Goal: Task Accomplishment & Management: Manage account settings

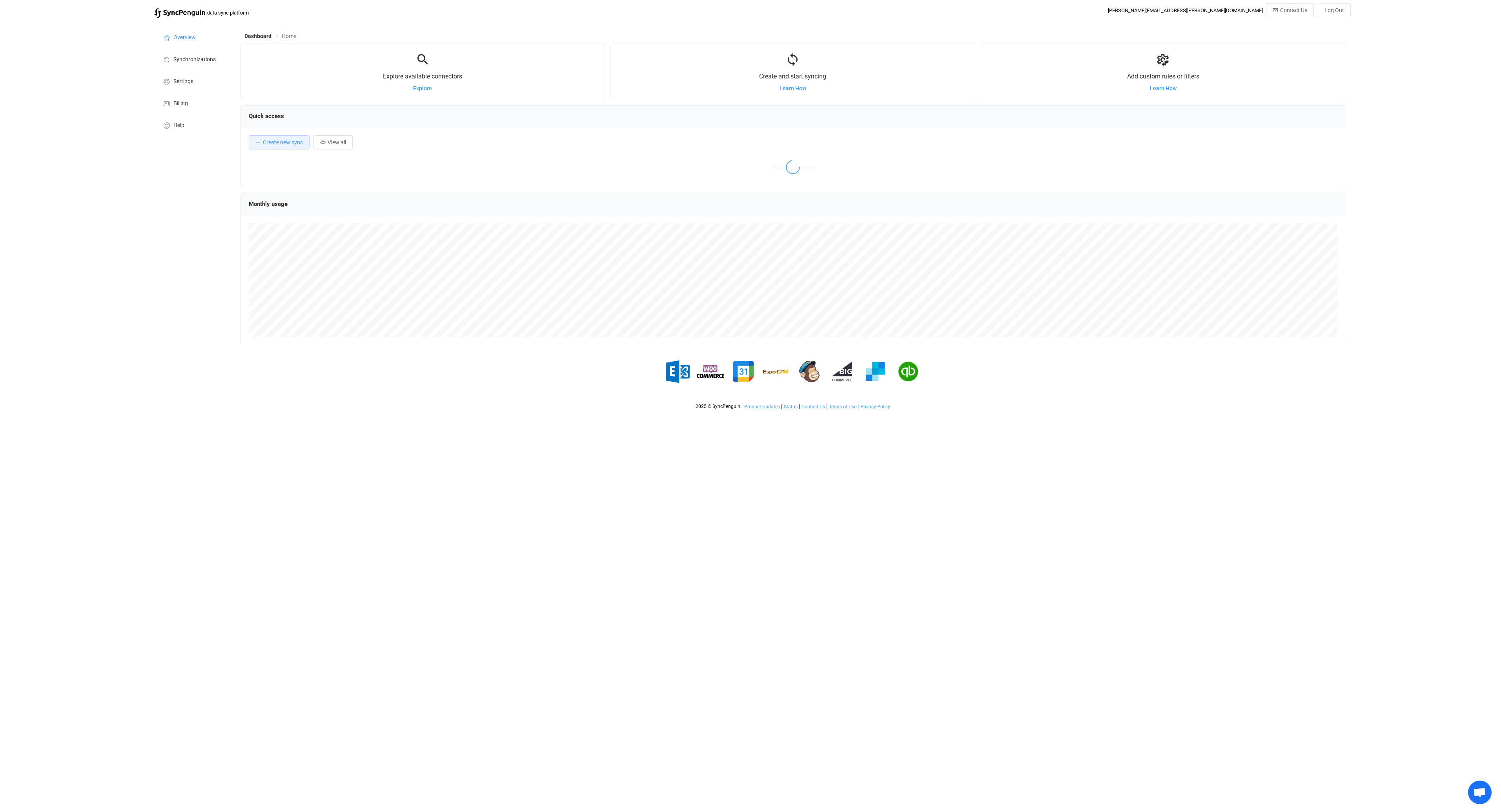
scroll to position [152, 1105]
click at [197, 63] on li "Synchronizations" at bounding box center [193, 59] width 79 height 22
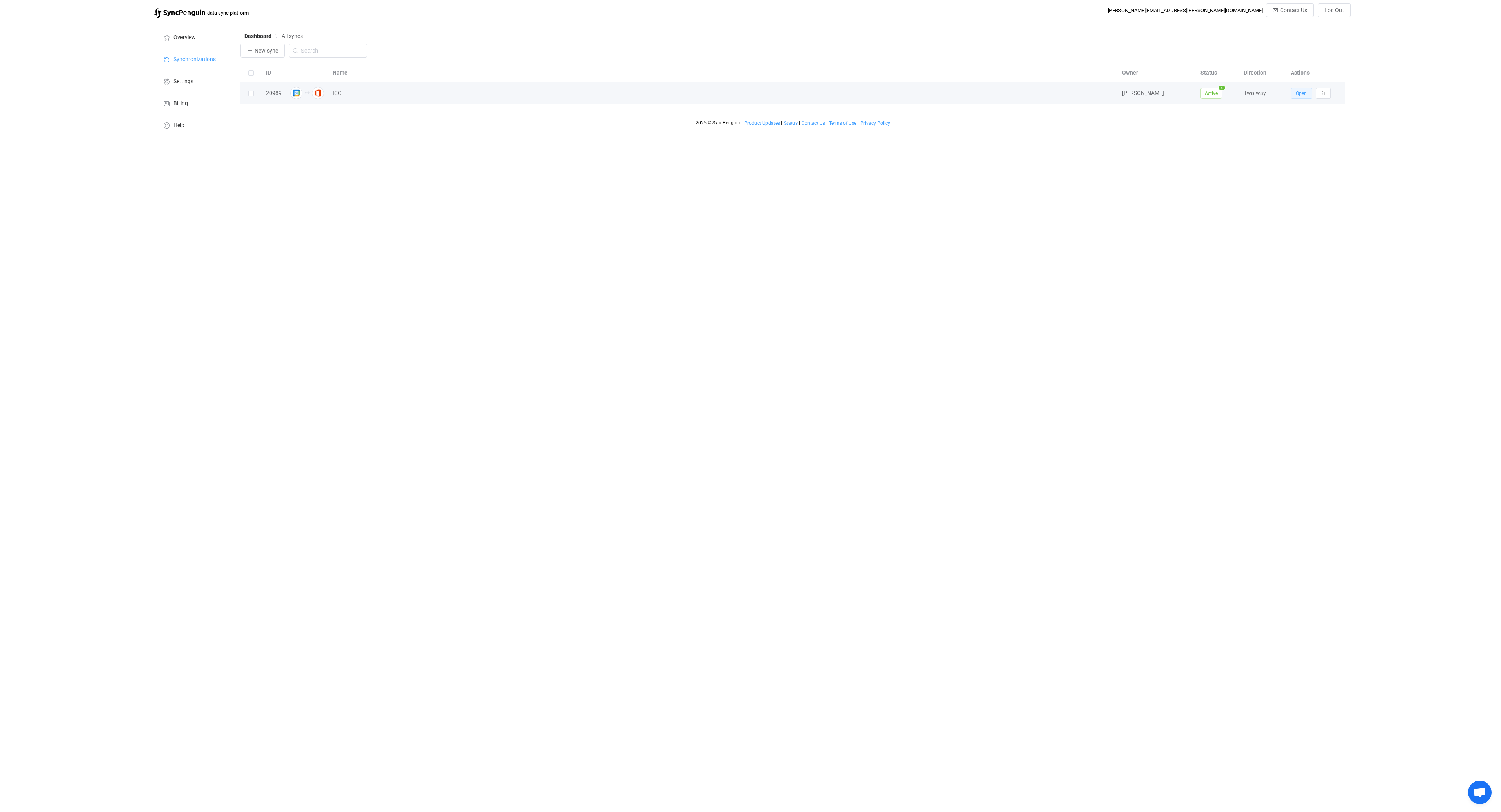
click at [1307, 94] on button "Open" at bounding box center [1301, 94] width 21 height 11
type input "10 minutes"
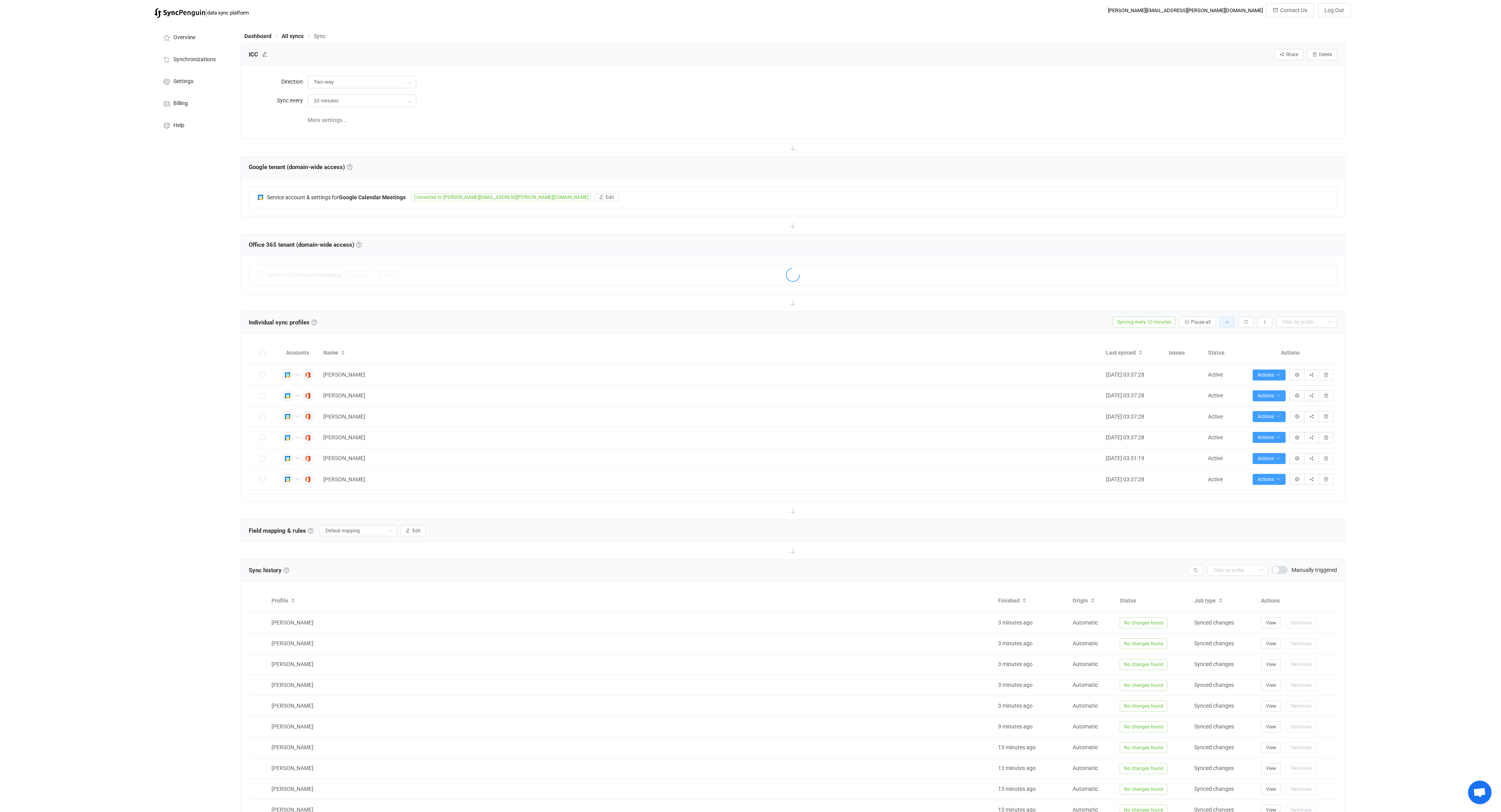
click at [1226, 322] on icon "button" at bounding box center [1227, 322] width 5 height 5
click at [1192, 341] on li "Add manually…" at bounding box center [1199, 343] width 67 height 14
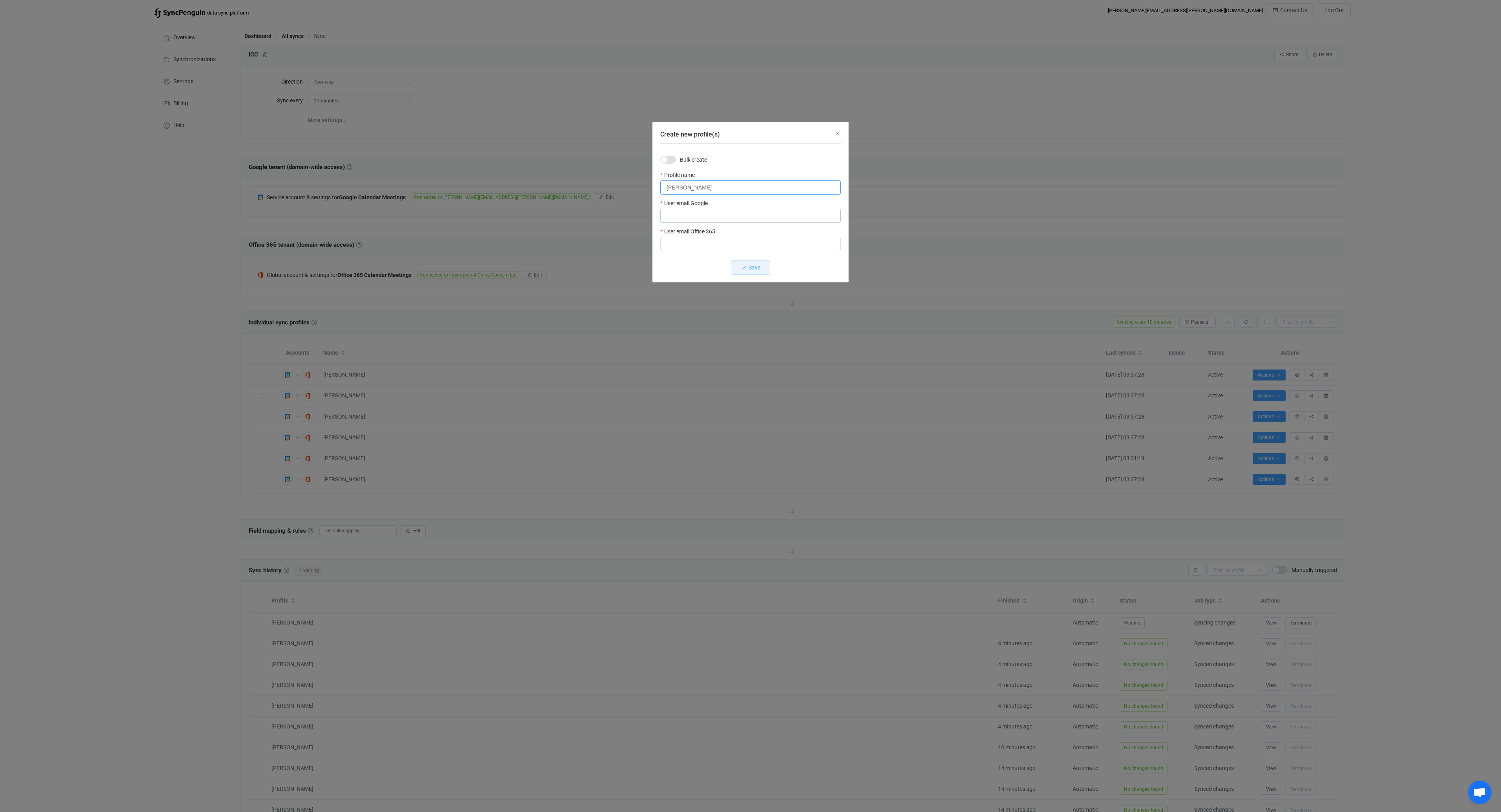
type input "[PERSON_NAME]"
paste input "[PERSON_NAME][EMAIL_ADDRESS][PERSON_NAME][DOMAIN_NAME]"
type input "[PERSON_NAME][EMAIL_ADDRESS][PERSON_NAME][DOMAIN_NAME]"
paste input "[PERSON_NAME][EMAIL_ADDRESS][PERSON_NAME][DOMAIN_NAME]"
type input "[PERSON_NAME][EMAIL_ADDRESS][PERSON_NAME][DOMAIN_NAME]"
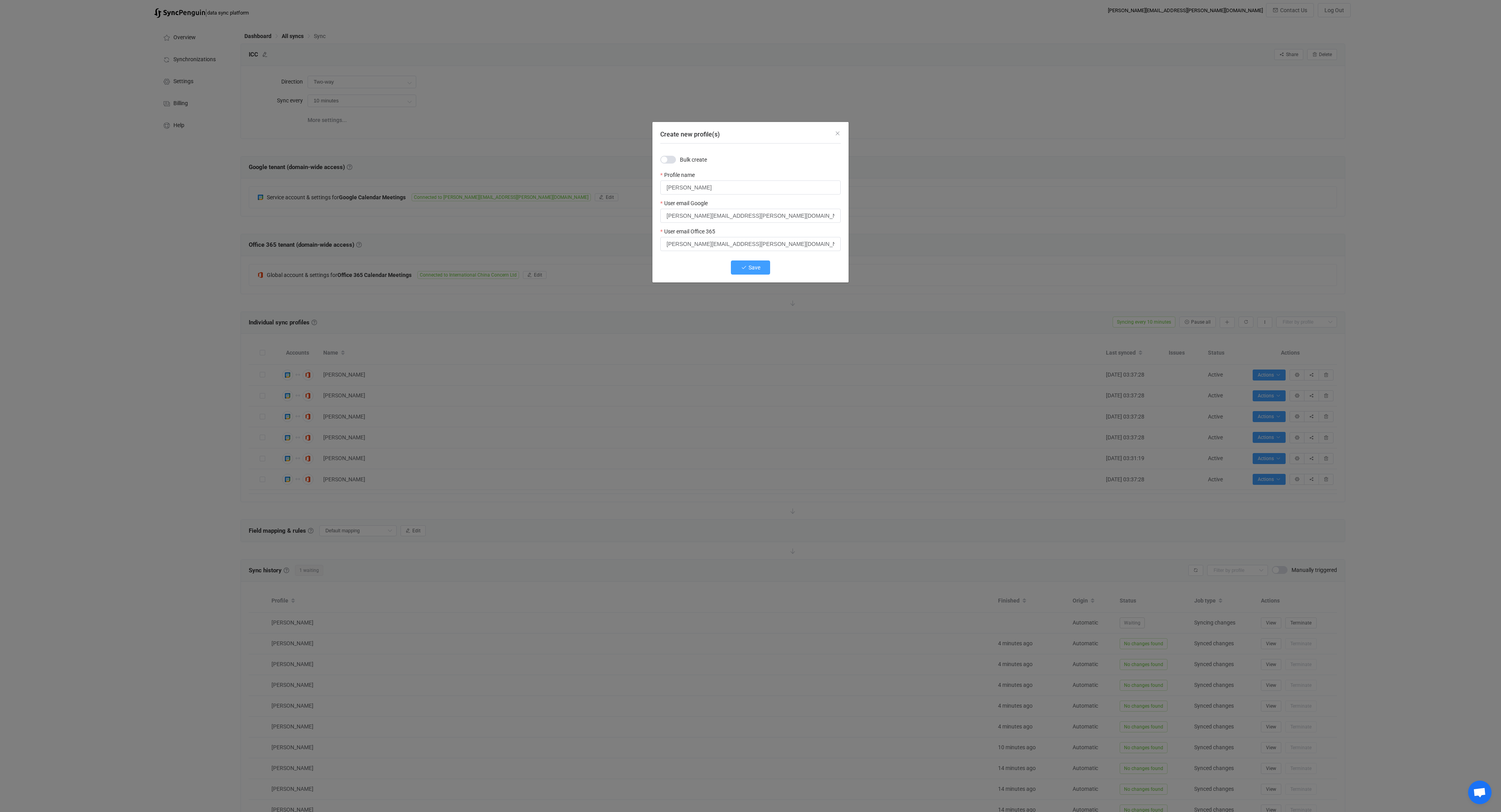
click at [753, 267] on span "Save" at bounding box center [754, 267] width 12 height 6
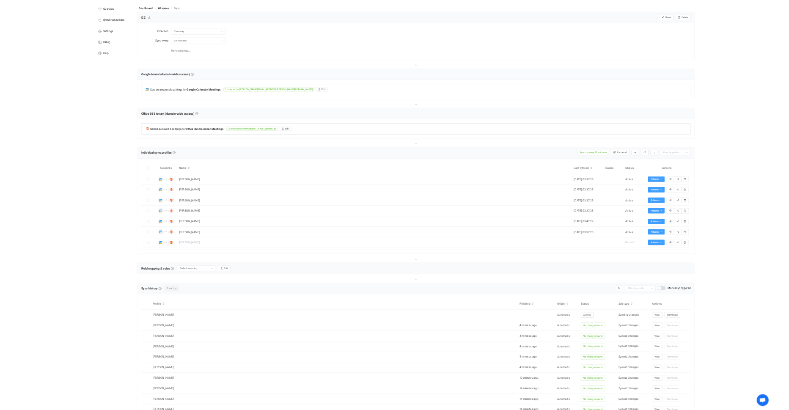
scroll to position [23, 0]
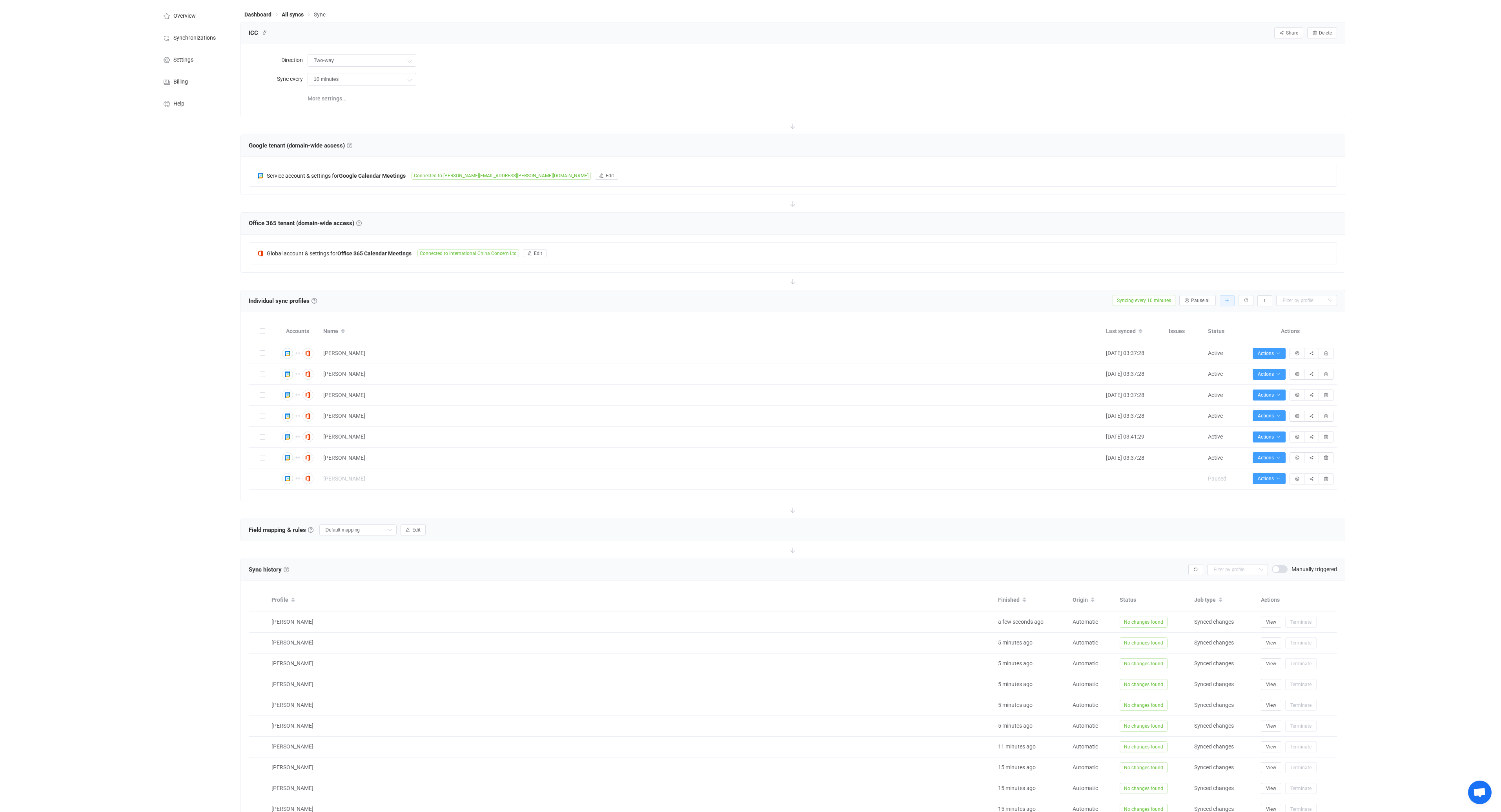
click at [1230, 303] on button "button" at bounding box center [1227, 301] width 15 height 11
click at [1213, 319] on li "Add manually…" at bounding box center [1199, 321] width 67 height 14
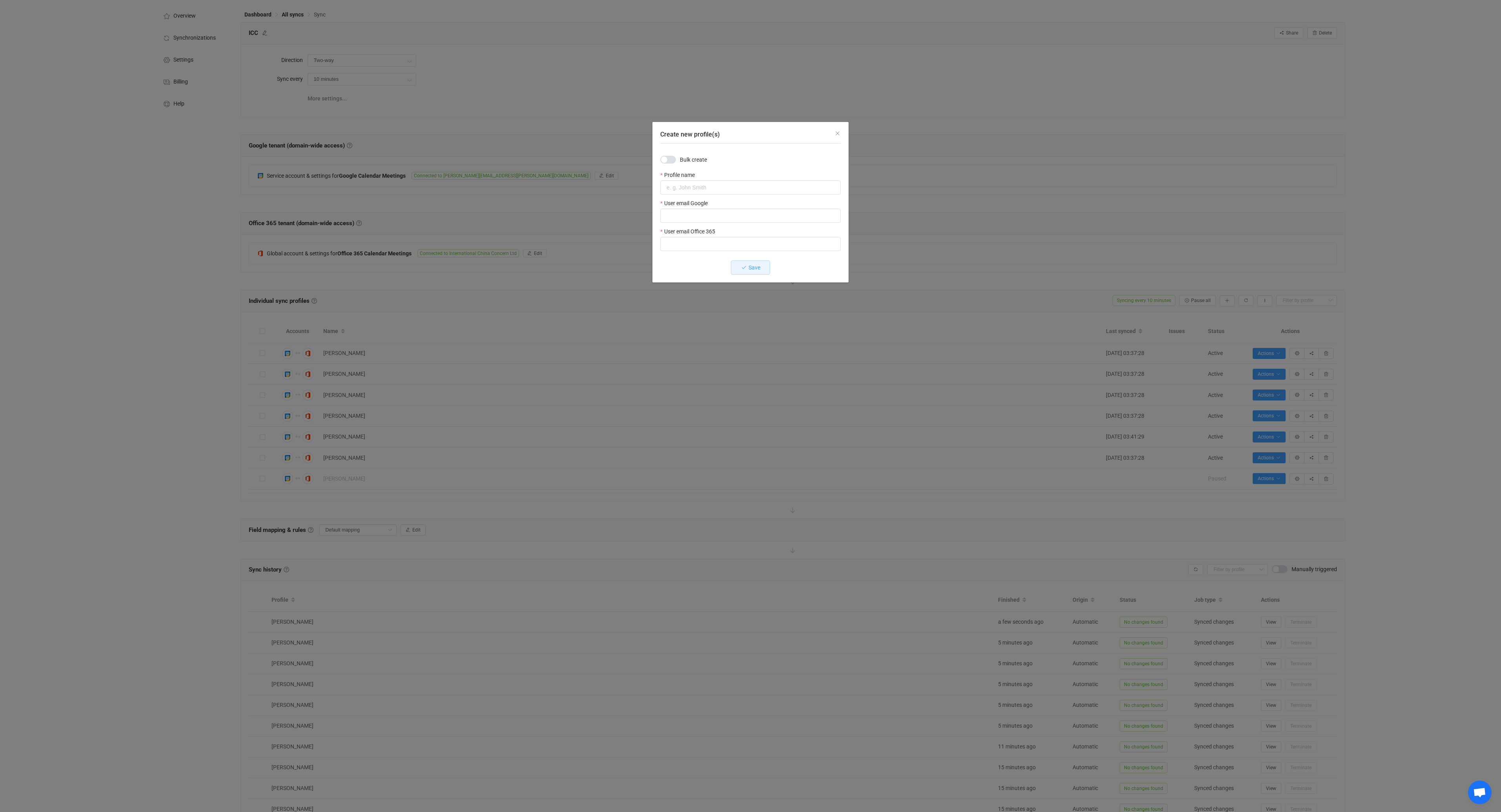
click at [673, 160] on span "Create new profile(s)" at bounding box center [668, 159] width 16 height 7
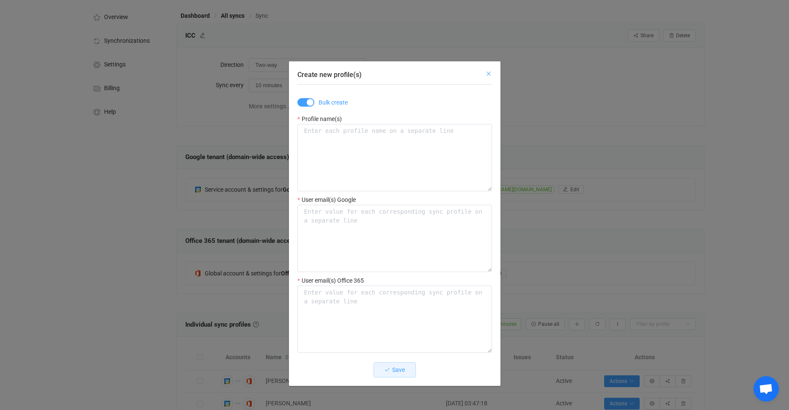
click at [487, 73] on icon "Close" at bounding box center [488, 73] width 7 height 7
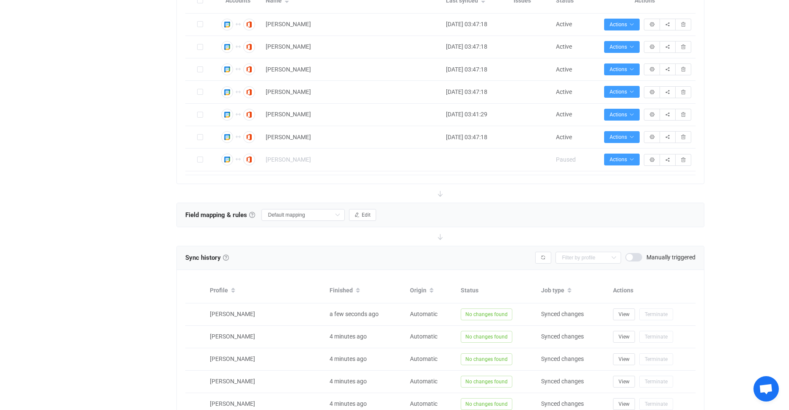
scroll to position [288, 0]
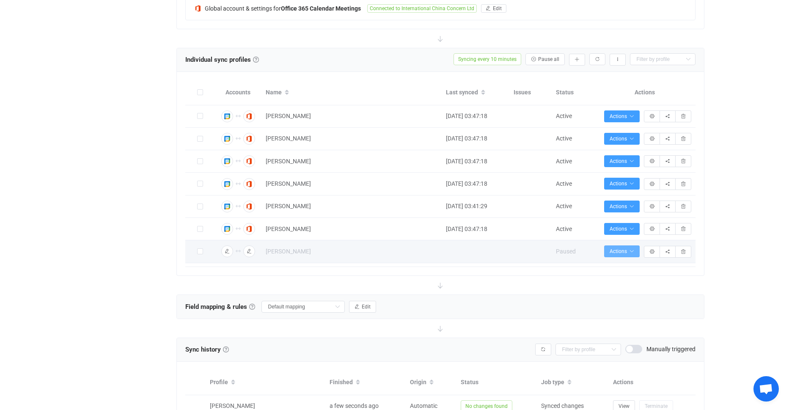
click at [621, 253] on span "Actions" at bounding box center [622, 251] width 25 height 6
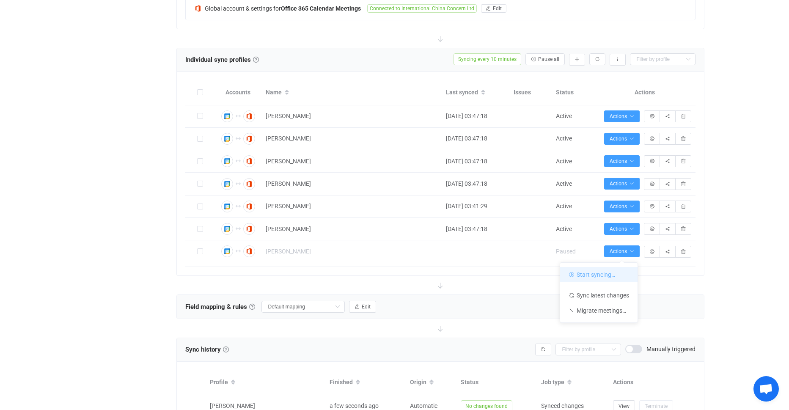
click at [599, 276] on li "Start syncing…" at bounding box center [598, 274] width 77 height 15
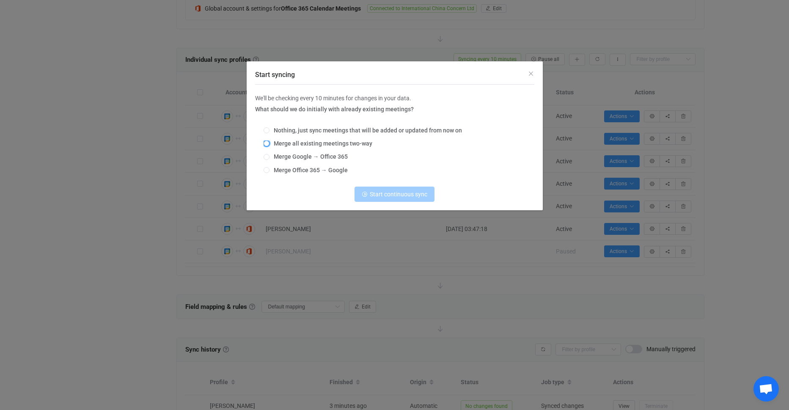
click at [268, 144] on span "Start syncing" at bounding box center [267, 143] width 6 height 6
click at [268, 144] on input "Merge all existing meetings two-way" at bounding box center [267, 143] width 6 height 7
radio input "true"
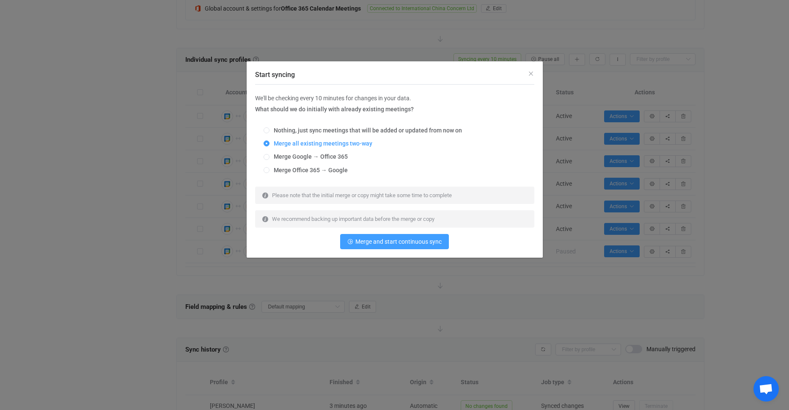
drag, startPoint x: 410, startPoint y: 242, endPoint x: 421, endPoint y: 114, distance: 128.6
click at [421, 114] on div "We'll be checking every 10 minutes for changes in your data. What should we do …" at bounding box center [394, 171] width 279 height 156
click at [387, 245] on button "Merge and start continuous sync" at bounding box center [394, 241] width 109 height 15
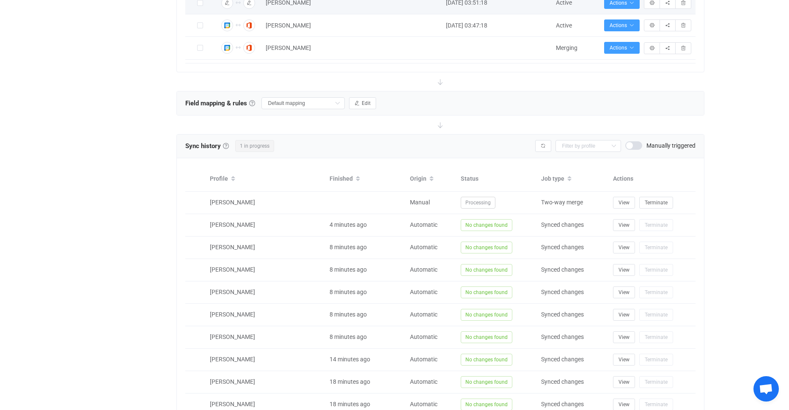
scroll to position [551, 0]
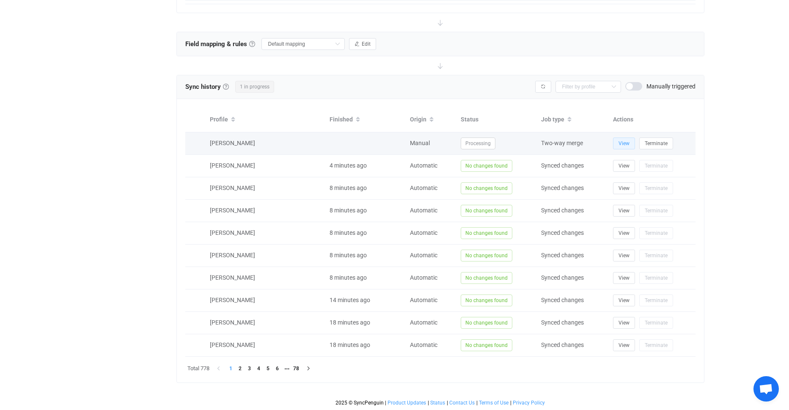
click at [623, 145] on span "View" at bounding box center [624, 143] width 11 height 6
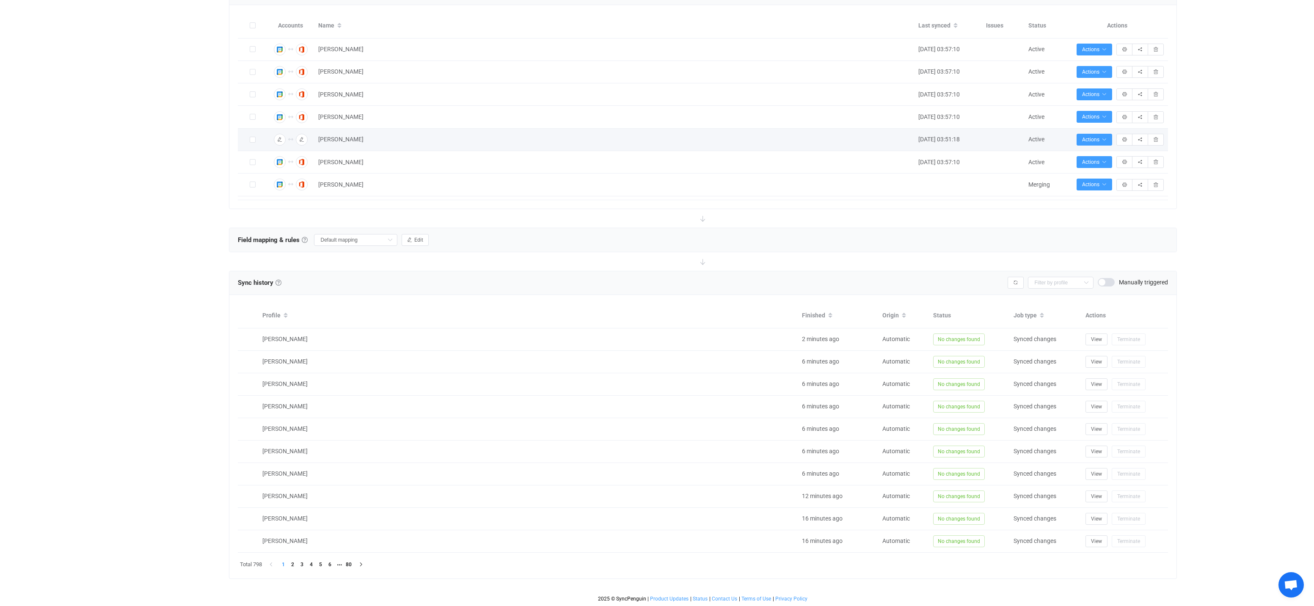
scroll to position [355, 0]
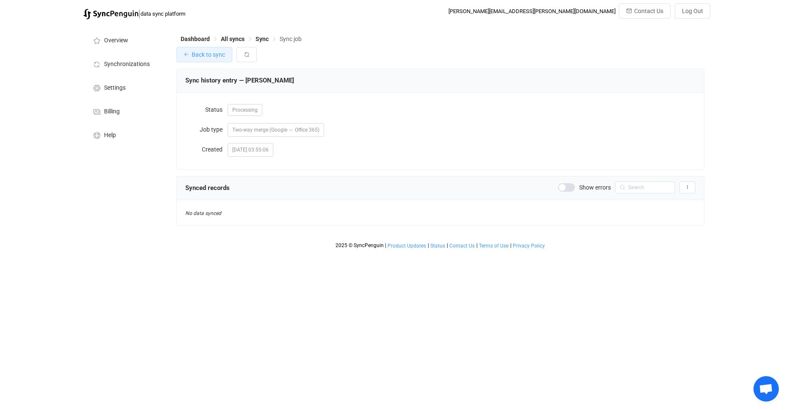
click at [211, 56] on span "Back to sync" at bounding box center [208, 54] width 33 height 7
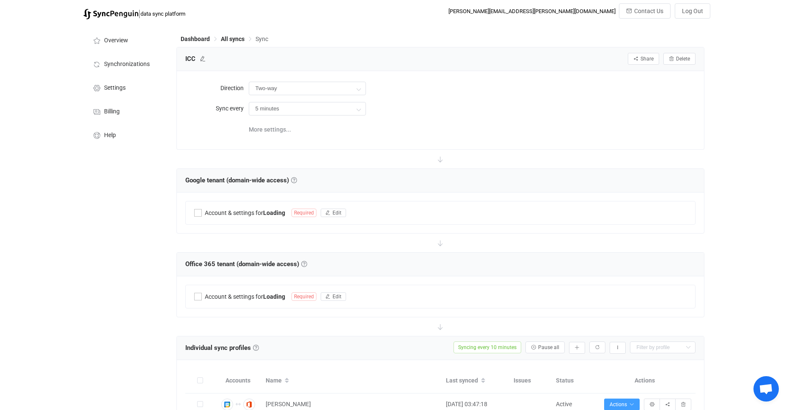
type input "10 minutes"
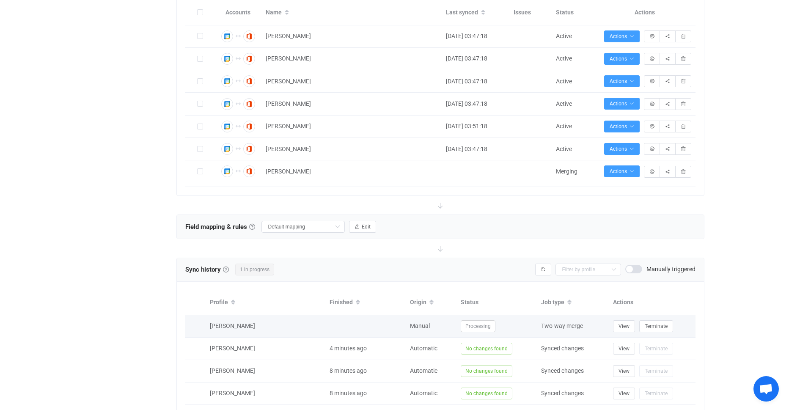
scroll to position [469, 0]
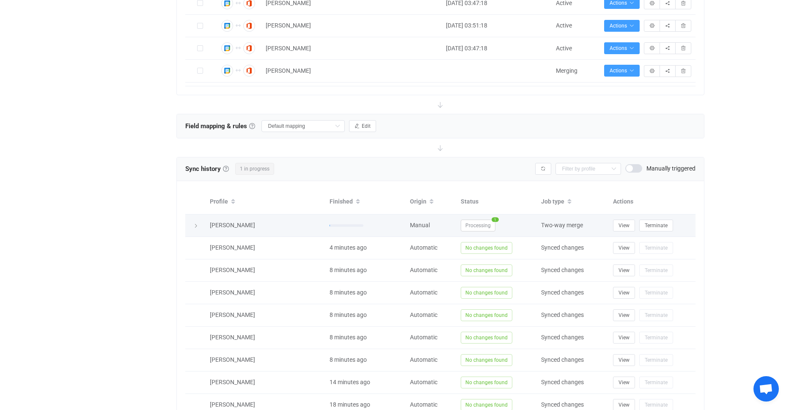
click at [196, 226] on icon at bounding box center [195, 225] width 5 height 5
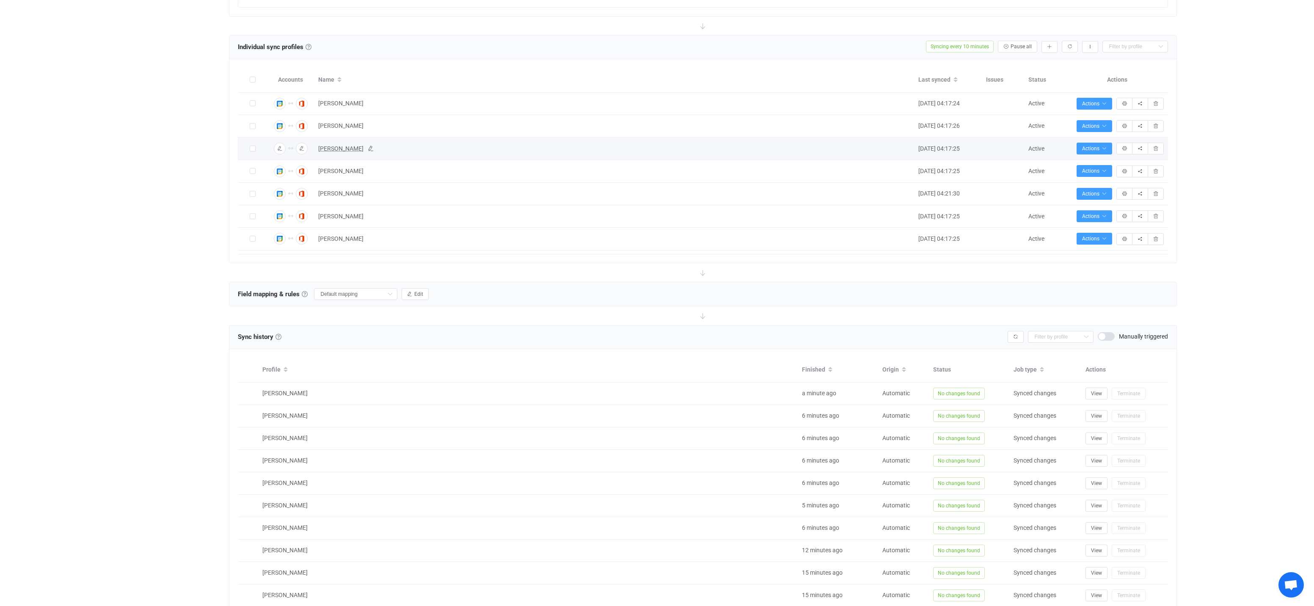
scroll to position [248, 0]
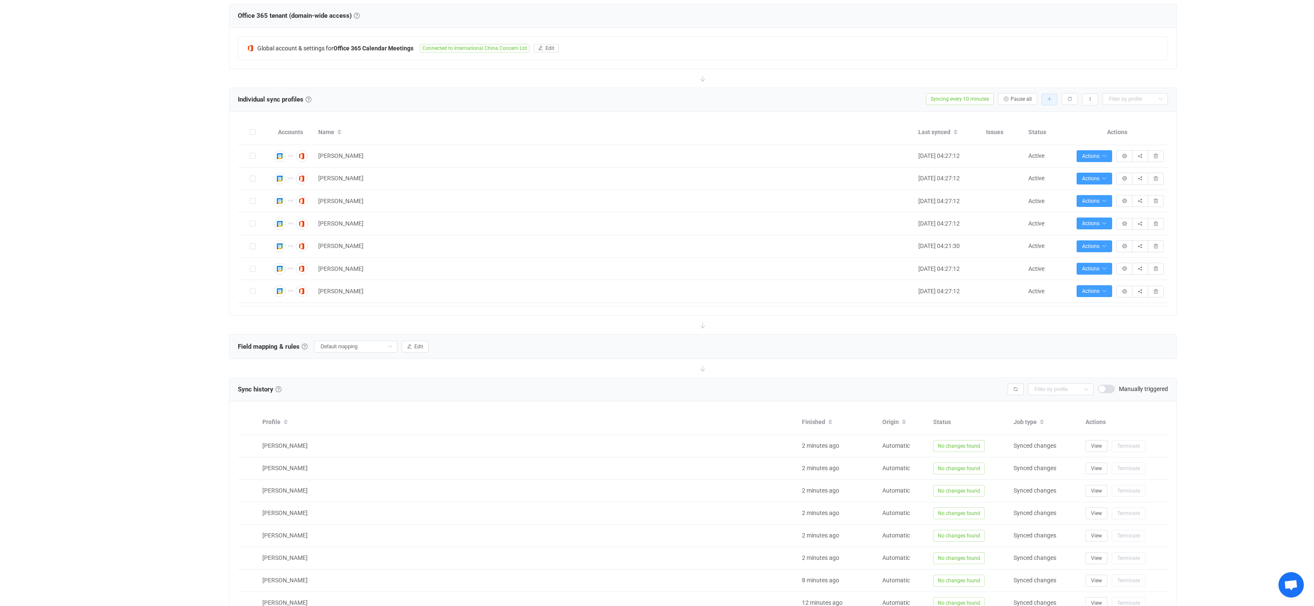
click at [789, 101] on icon "button" at bounding box center [1049, 99] width 5 height 5
click at [789, 122] on li "Add manually…" at bounding box center [1019, 121] width 72 height 15
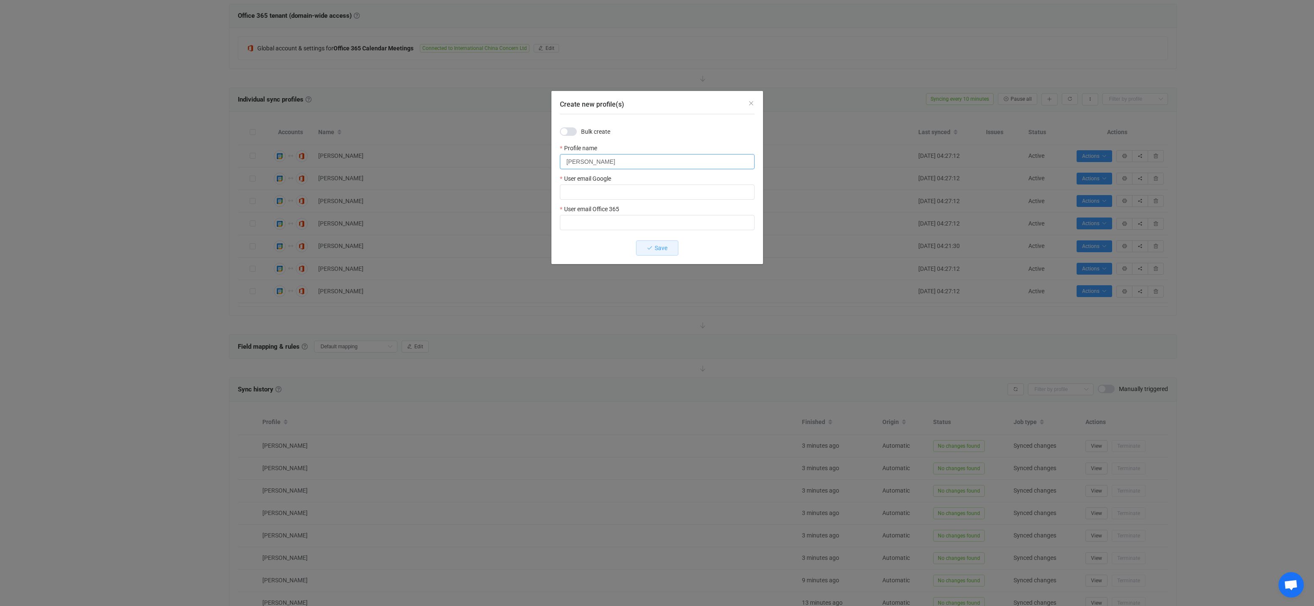
paste input "lyndel.clancy@chinaconcern.org"
drag, startPoint x: 604, startPoint y: 162, endPoint x: 588, endPoint y: 162, distance: 16.1
click at [588, 162] on input "Lyndel lyndel.clancy@chinaconcern.org" at bounding box center [657, 161] width 195 height 15
drag, startPoint x: 693, startPoint y: 164, endPoint x: 594, endPoint y: 161, distance: 99.5
click at [594, 161] on input "Lyndel Clancy@chinaconcern.org" at bounding box center [657, 161] width 195 height 15
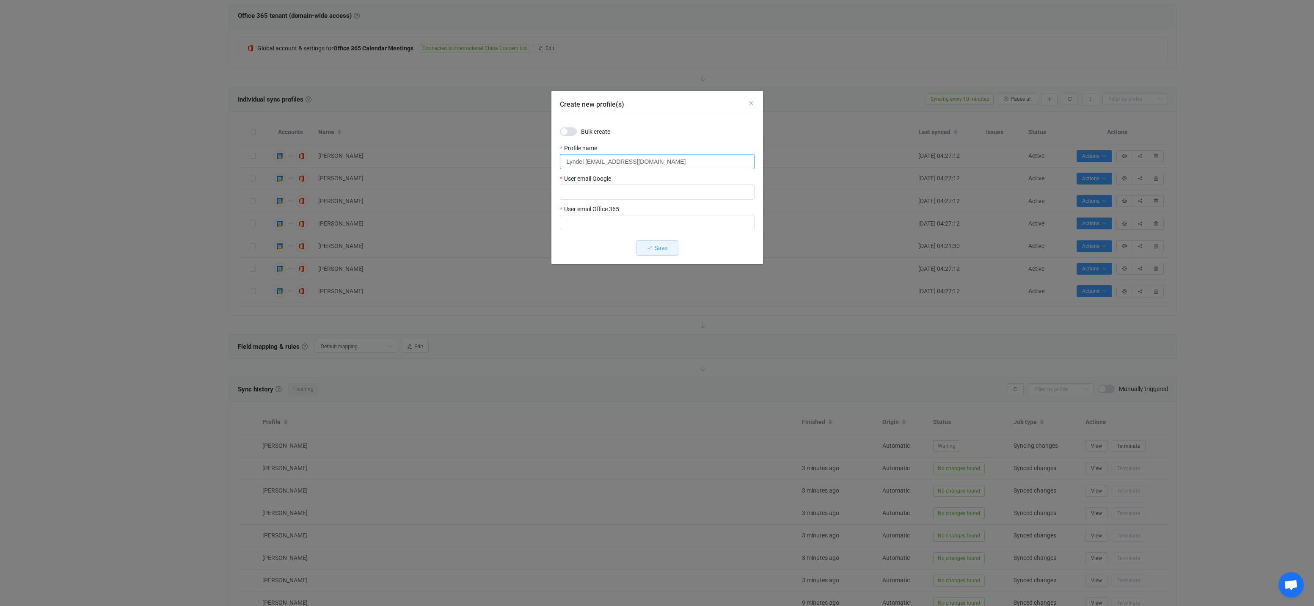
click at [674, 160] on input "Lyndel Clancy@chinaconcern.org" at bounding box center [657, 161] width 195 height 15
drag, startPoint x: 673, startPoint y: 162, endPoint x: 544, endPoint y: 158, distance: 128.7
click at [544, 158] on div "Create new profile(s) Bulk create Profile name Lyndel Clancy@chinaconcern.org U…" at bounding box center [657, 303] width 1314 height 606
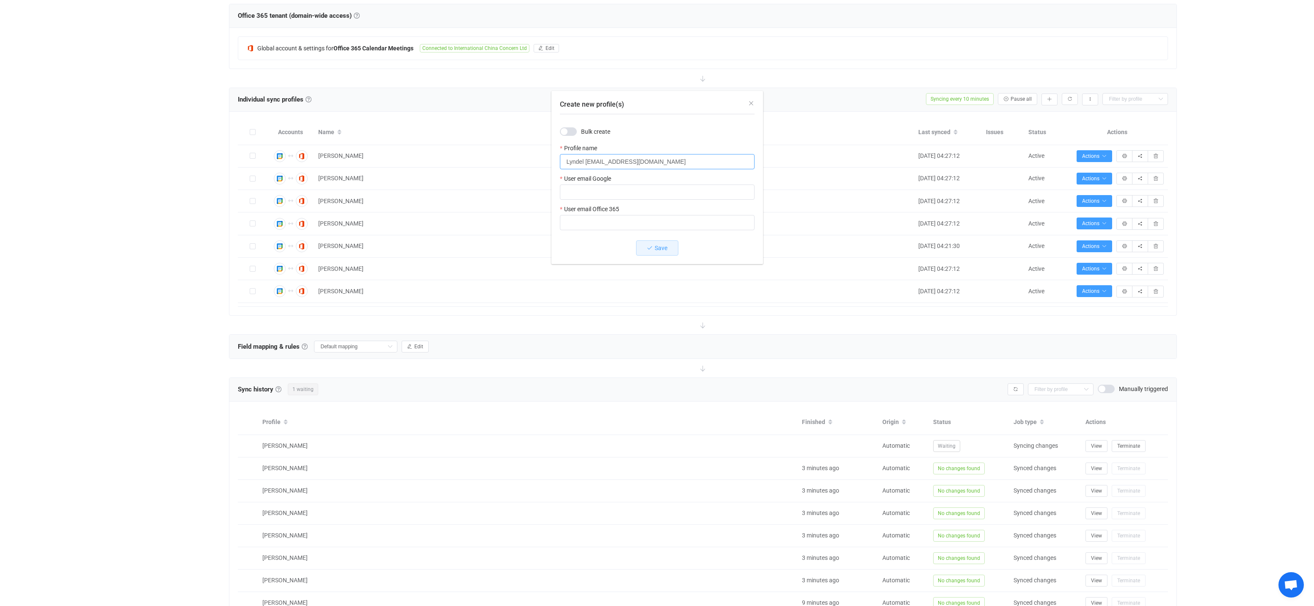
type input "Lyndel Clancy@chinaconcern.org"
click at [789, 98] on icon "button" at bounding box center [1049, 99] width 5 height 5
click at [789, 121] on li "Add manually…" at bounding box center [1019, 121] width 72 height 15
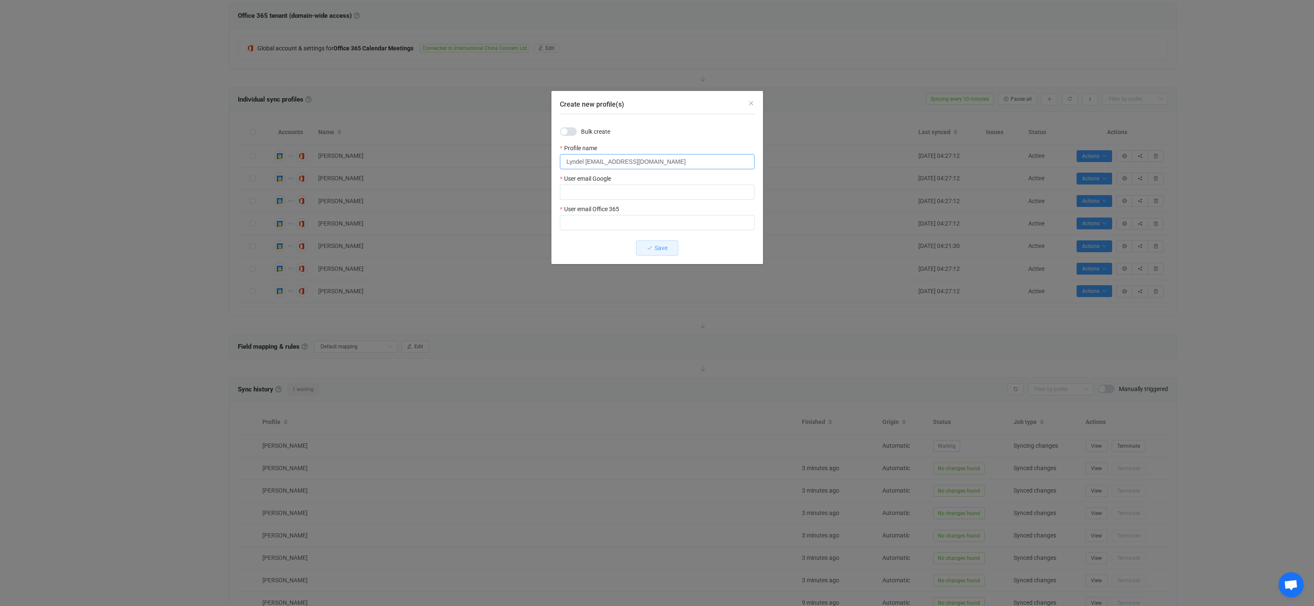
click at [684, 164] on input "Lyndel Clancy@chinaconcern.org" at bounding box center [657, 161] width 195 height 15
drag, startPoint x: 680, startPoint y: 163, endPoint x: 608, endPoint y: 160, distance: 72.8
click at [608, 160] on input "Lyndel Clancy@chinaconcern.org" at bounding box center [657, 161] width 195 height 15
click at [674, 160] on input "Lyndel Clancy@chinaconcern.org" at bounding box center [657, 161] width 195 height 15
paste input "Lyndel Clancy@chinaconcern.org"
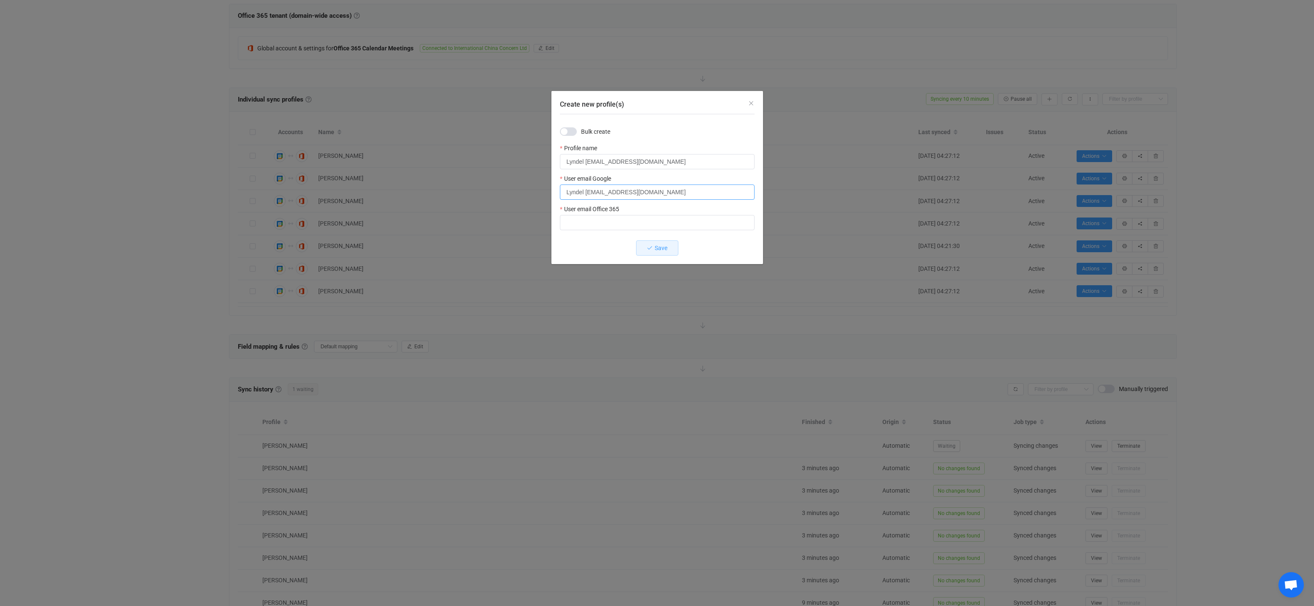
click at [588, 191] on input "Lyndel Clancy@chinaconcern.org" at bounding box center [657, 191] width 195 height 15
type input "lyndel.clancy@chinaconcern.org"
drag, startPoint x: 689, startPoint y: 194, endPoint x: 547, endPoint y: 196, distance: 141.7
click at [547, 196] on div "Create new profile(s) Bulk create Profile name Lyndel Clancy@chinaconcern.org U…" at bounding box center [657, 303] width 1314 height 606
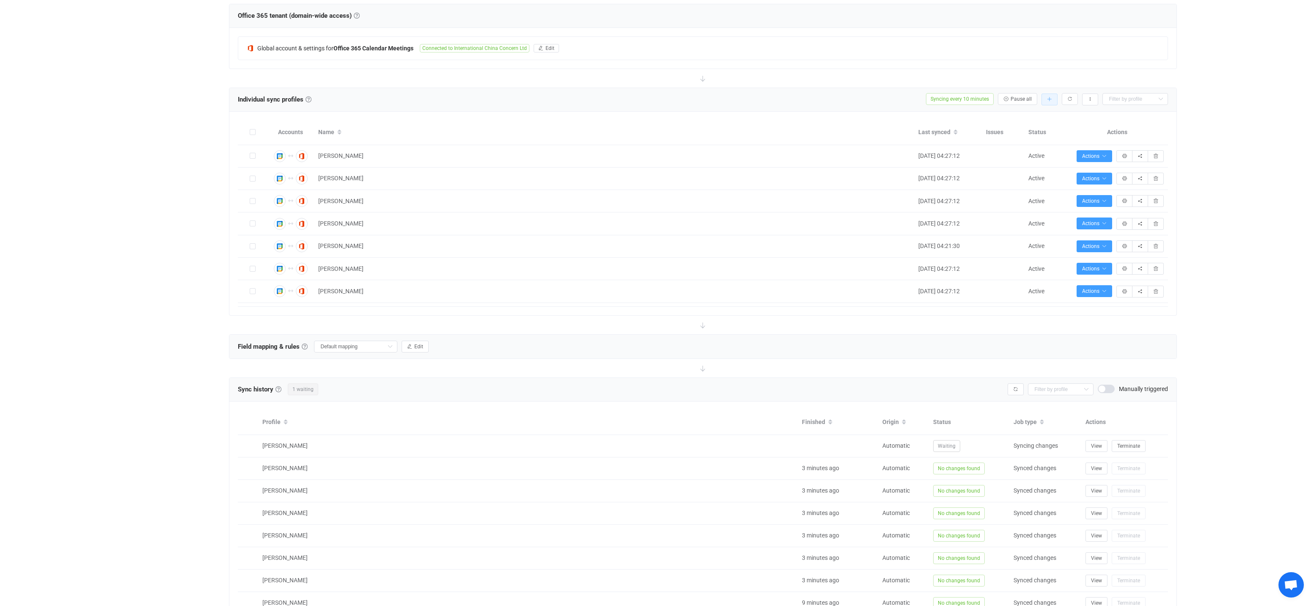
click at [789, 97] on icon "button" at bounding box center [1049, 99] width 5 height 5
click at [789, 126] on li "Add manually…" at bounding box center [1019, 121] width 72 height 15
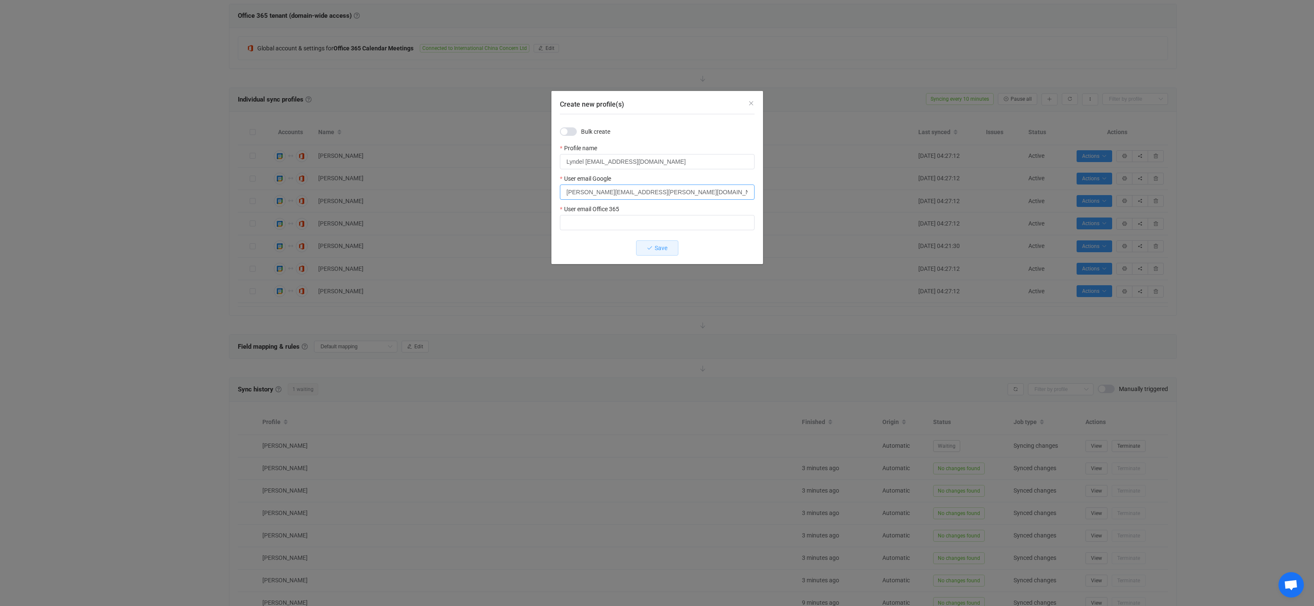
click at [683, 192] on input "lyndel.clancy@chinaconcern.org" at bounding box center [657, 191] width 195 height 15
paste input "lyndel.clancy@chinaconcern.org"
type input "lyndel.clancy@chinaconcern.org"
click at [695, 162] on input "Lyndel Clancy@chinaconcern.org" at bounding box center [657, 161] width 195 height 15
type input "Lyndel Clancy"
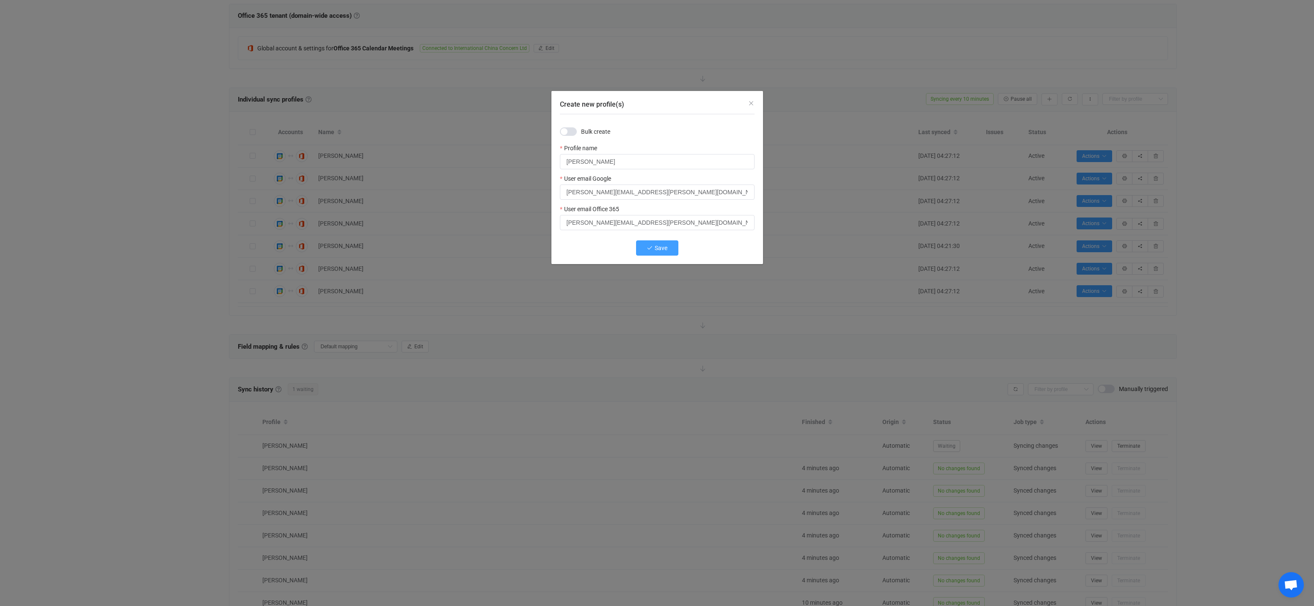
click at [665, 250] on span "Save" at bounding box center [660, 248] width 13 height 7
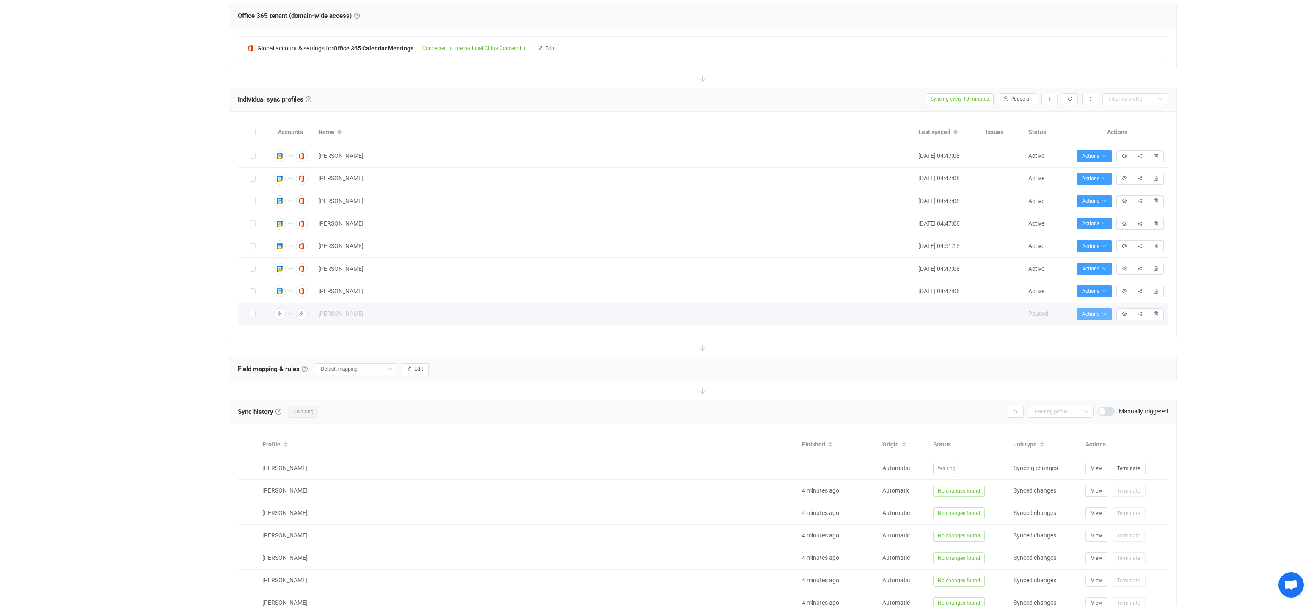
click at [789, 313] on icon "button" at bounding box center [1103, 313] width 5 height 5
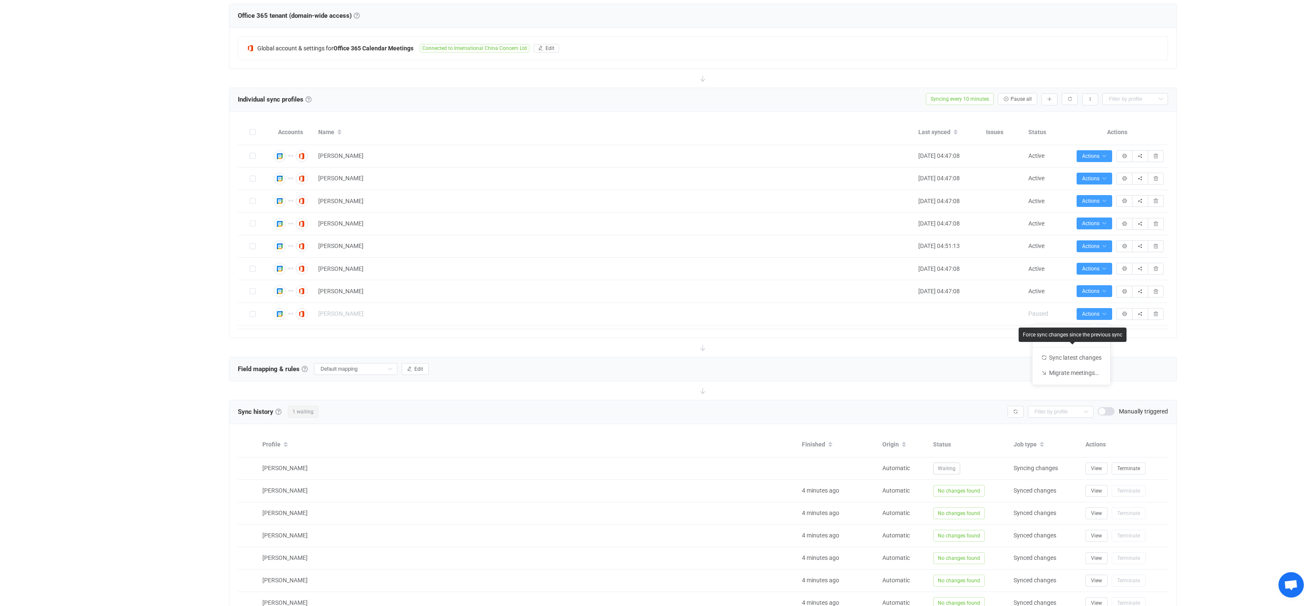
click at [789, 351] on div "| data sync platform james.mcmillan@chinaconcern.org Contact Us Log Out Overvie…" at bounding box center [657, 245] width 1314 height 980
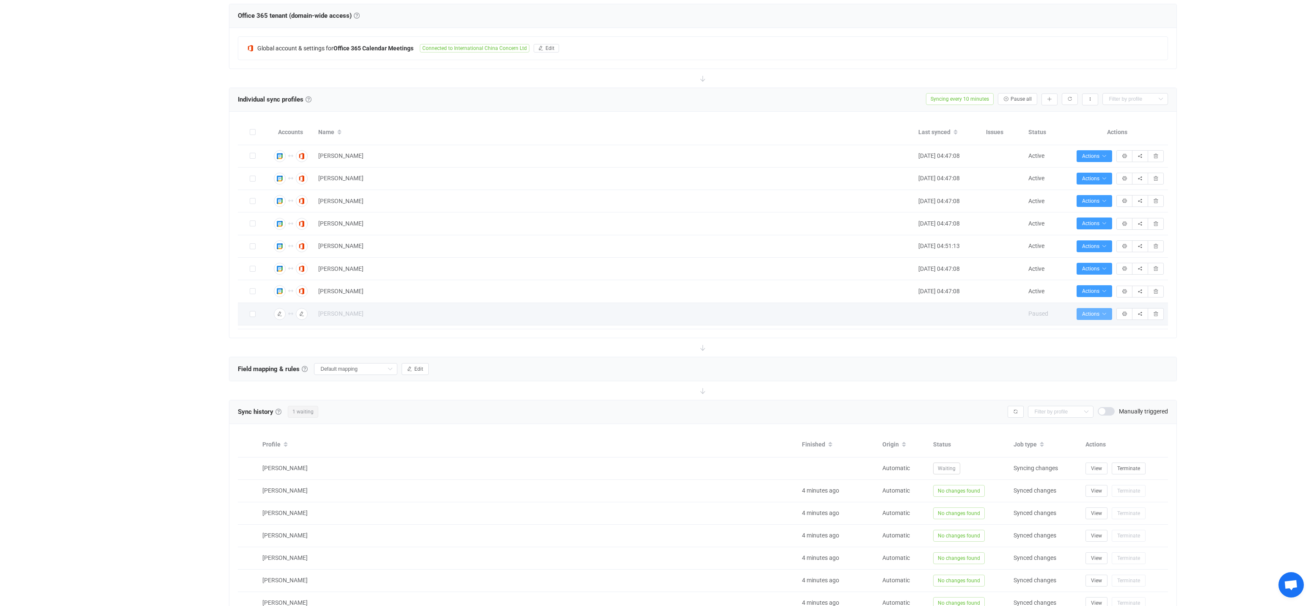
click at [789, 313] on span "Actions" at bounding box center [1094, 314] width 25 height 6
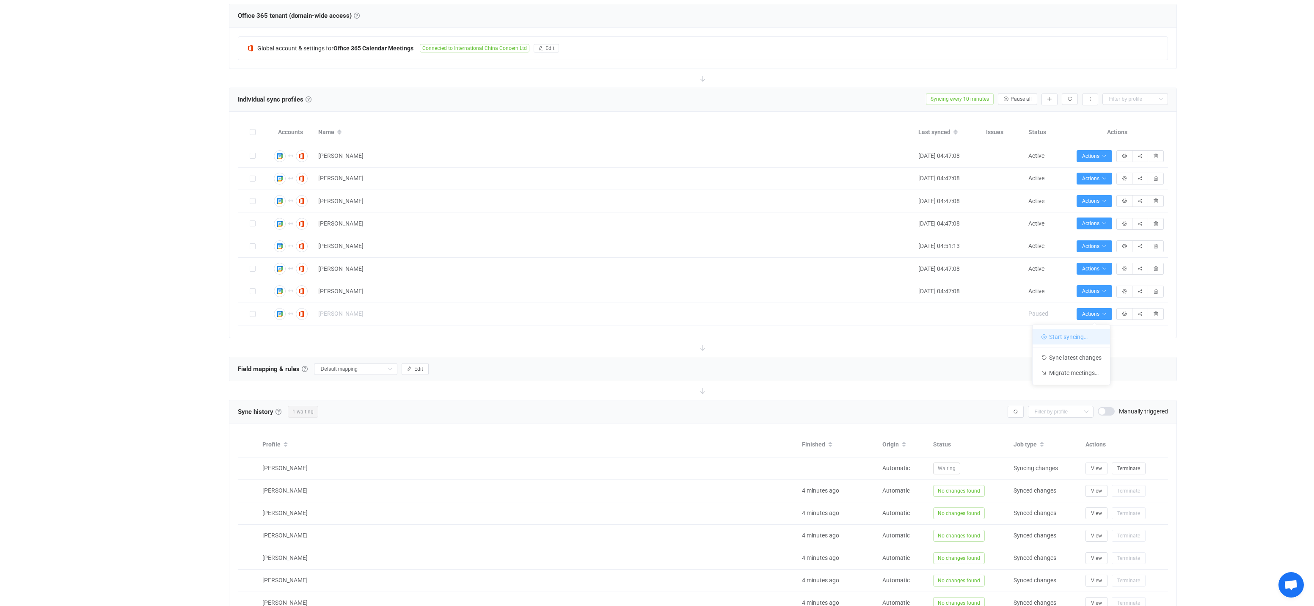
click at [789, 335] on li "Start syncing…" at bounding box center [1070, 336] width 77 height 15
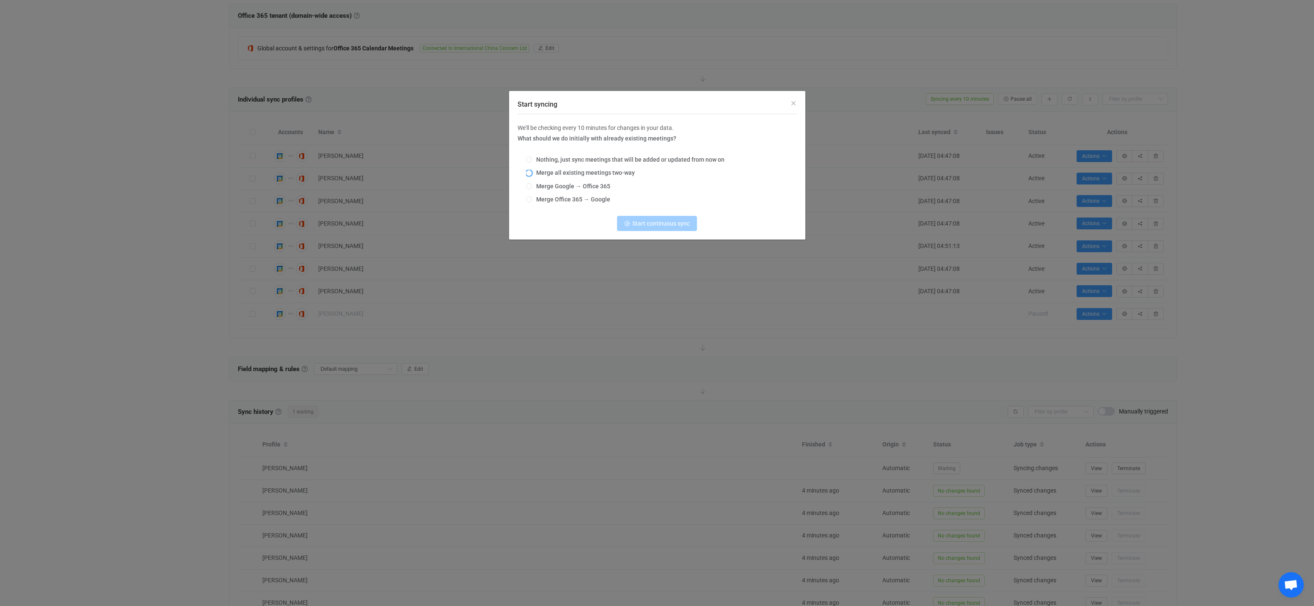
click at [550, 171] on span "Merge all existing meetings two-way" at bounding box center [583, 172] width 103 height 7
click at [532, 171] on input "Merge all existing meetings two-way" at bounding box center [529, 173] width 6 height 7
radio input "true"
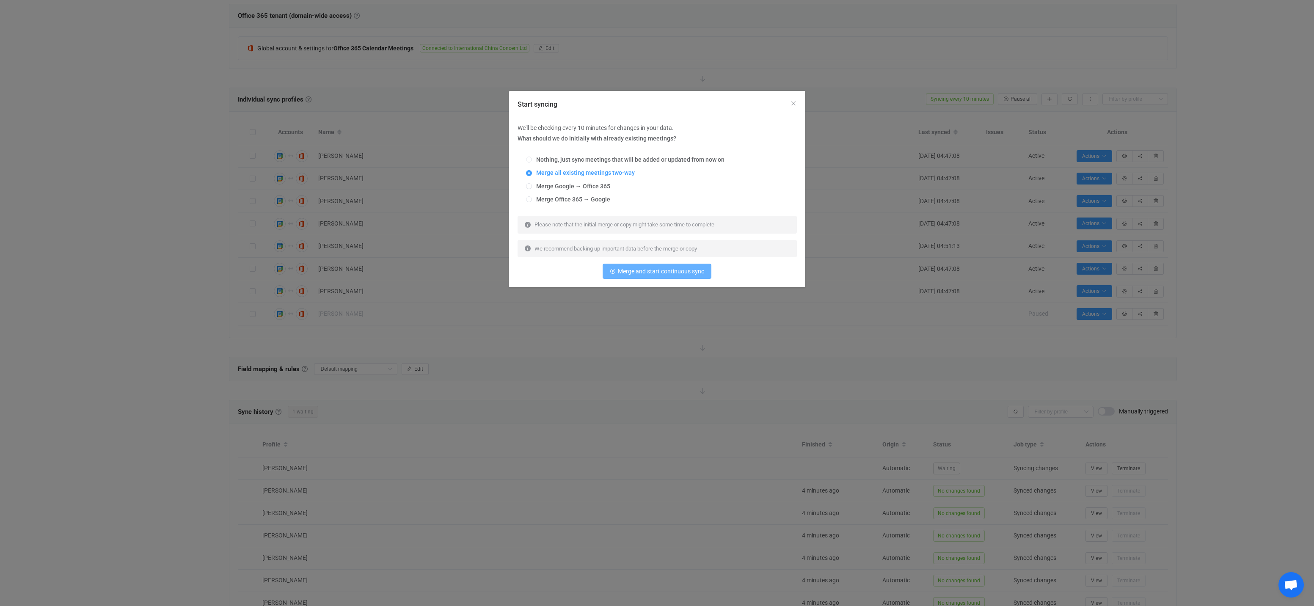
click at [661, 272] on span "Merge and start continuous sync" at bounding box center [661, 271] width 86 height 7
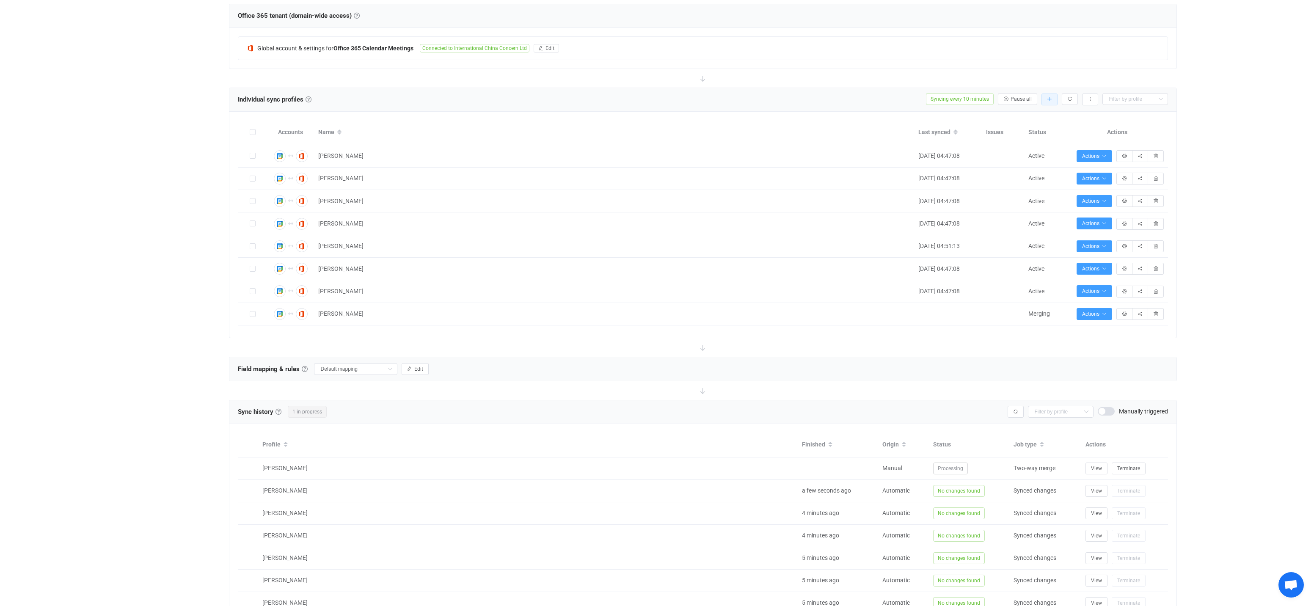
click at [789, 101] on icon "button" at bounding box center [1049, 99] width 5 height 5
click at [789, 121] on li "Add manually…" at bounding box center [1019, 121] width 72 height 15
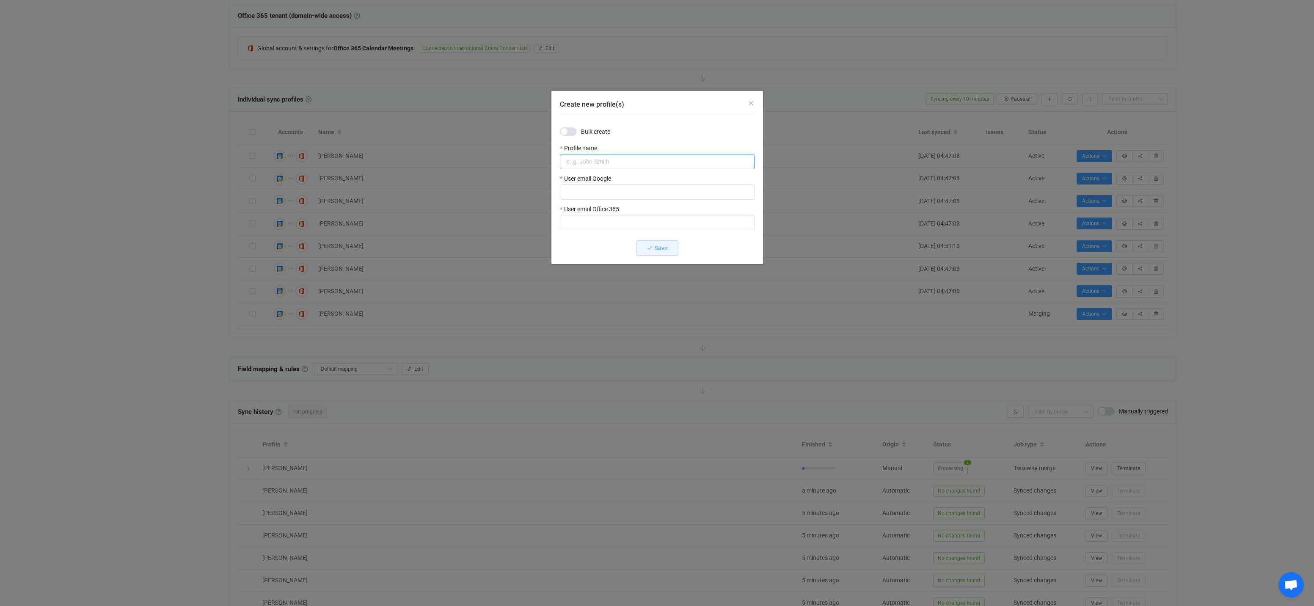
click at [580, 166] on input "Create new profile(s)" at bounding box center [657, 161] width 195 height 15
paste input "richard.evans@chinaconcern.org"
type input "richard.evans@chinaconcern.org"
click at [599, 193] on input "Create new profile(s)" at bounding box center [657, 191] width 195 height 15
paste input "richard.evans@chinaconcern.org"
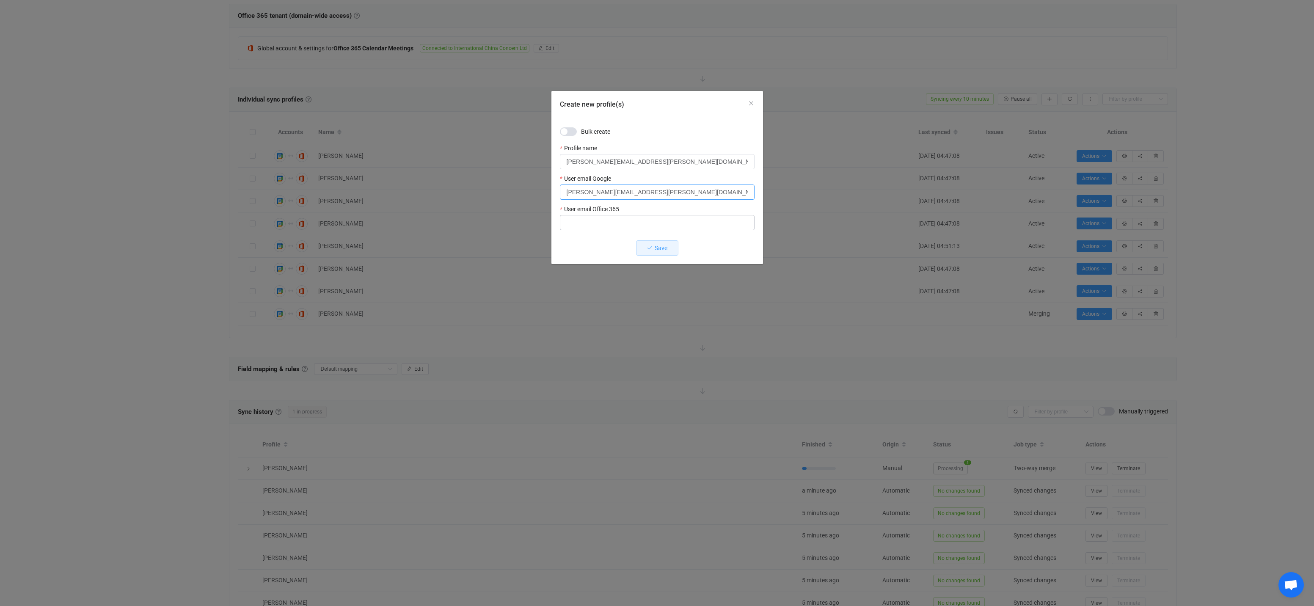
type input "richard.evans@chinaconcern.org"
click at [602, 218] on input "Create new profile(s)" at bounding box center [657, 222] width 195 height 15
paste input "richard.evans@chinaconcern.org"
type input "richard.evans@chinaconcern.org"
click at [588, 162] on input "richard.evans@chinaconcern.org" at bounding box center [657, 161] width 195 height 15
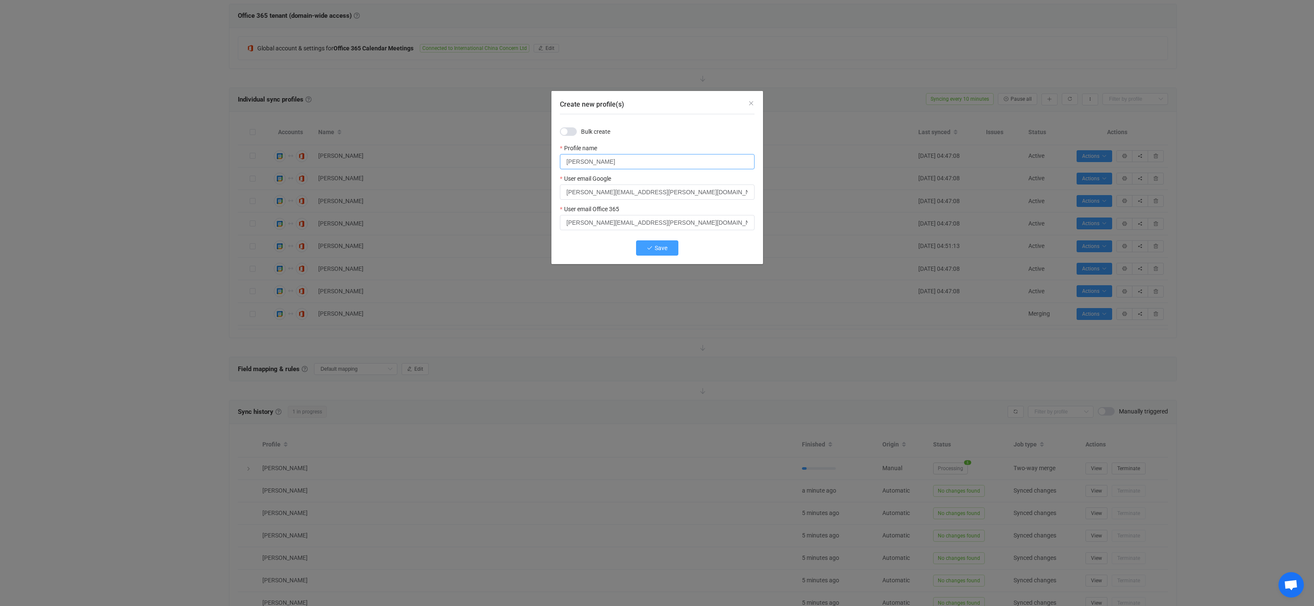
type input "Richard Evans"
click at [657, 250] on span "Save" at bounding box center [660, 248] width 13 height 7
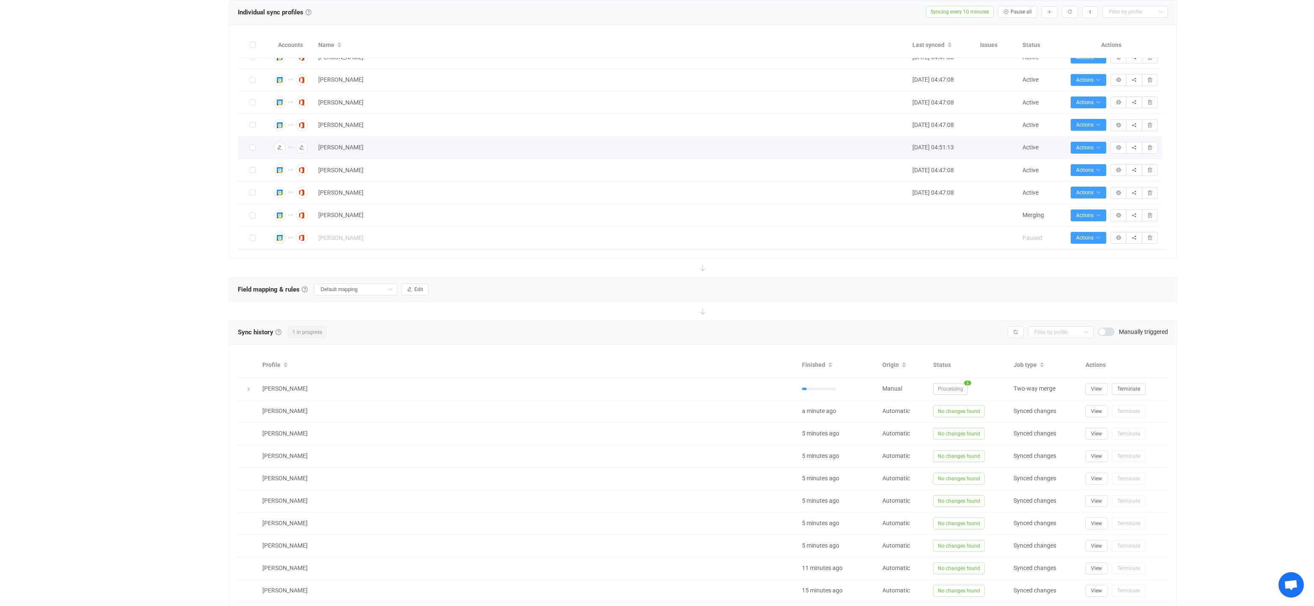
scroll to position [385, 0]
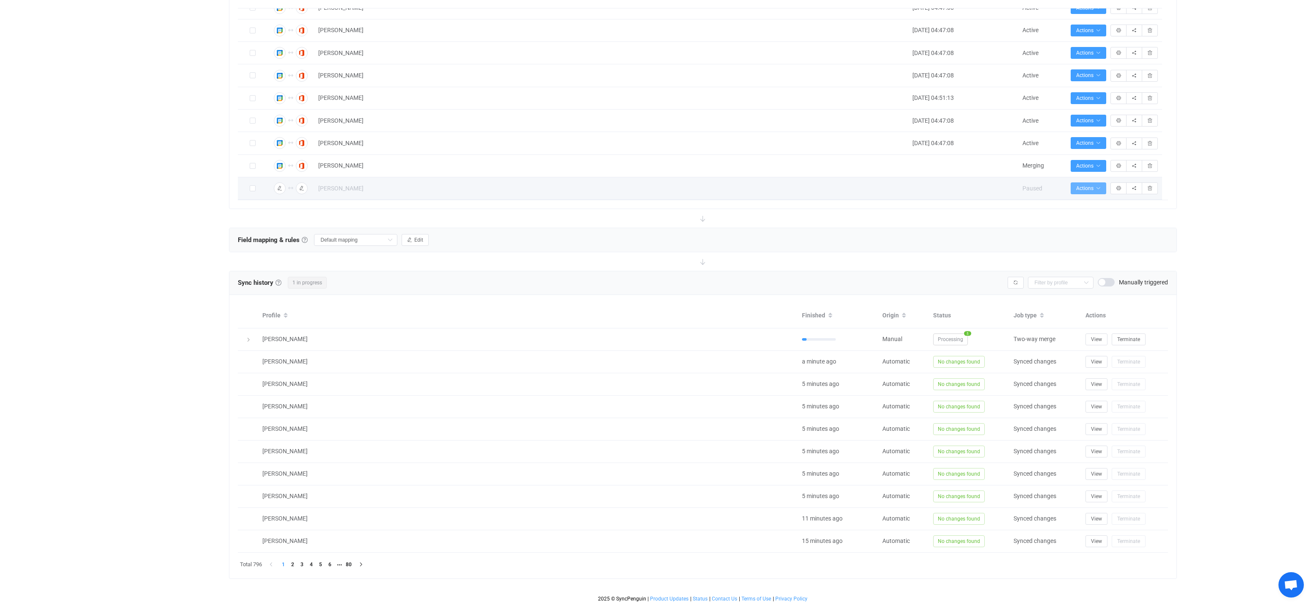
click at [789, 184] on button "Actions" at bounding box center [1088, 188] width 36 height 12
click at [789, 209] on li "Start syncing…" at bounding box center [1064, 210] width 77 height 15
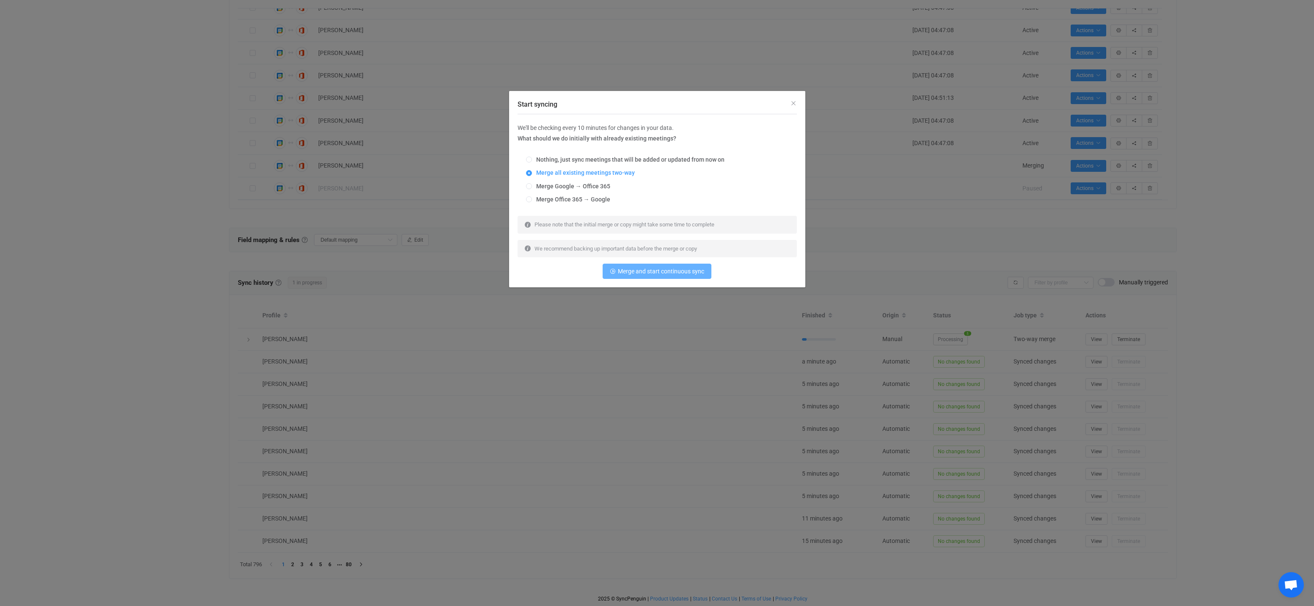
click at [663, 269] on span "Merge and start continuous sync" at bounding box center [661, 271] width 86 height 7
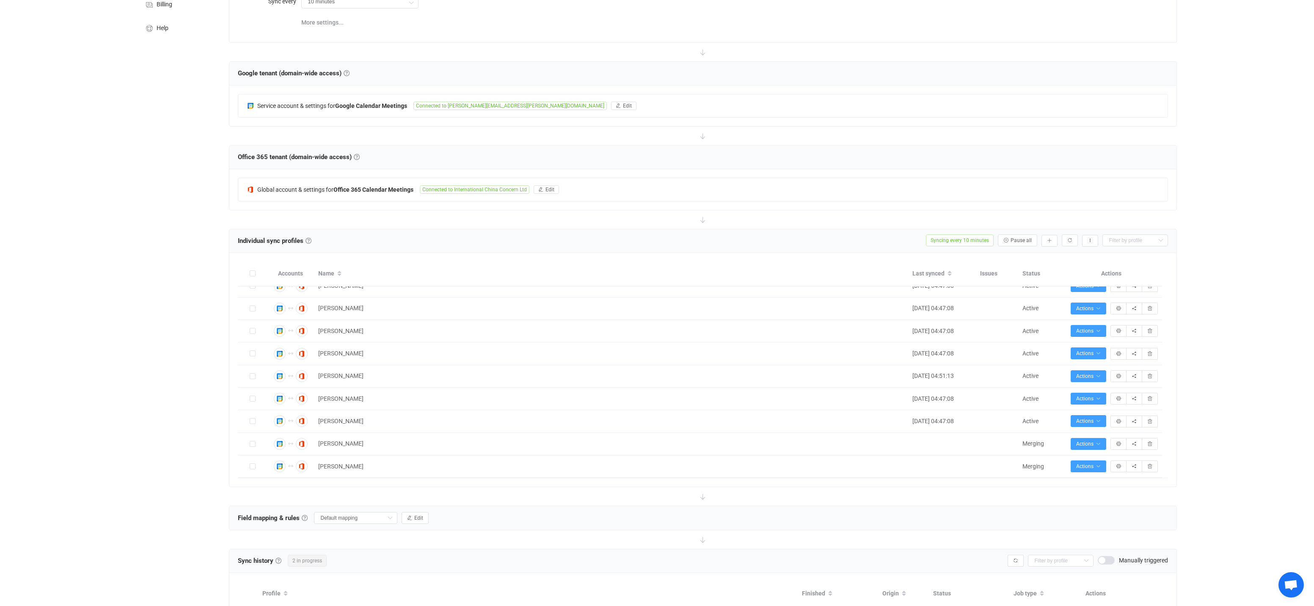
scroll to position [141, 0]
